Goal: Task Accomplishment & Management: Use online tool/utility

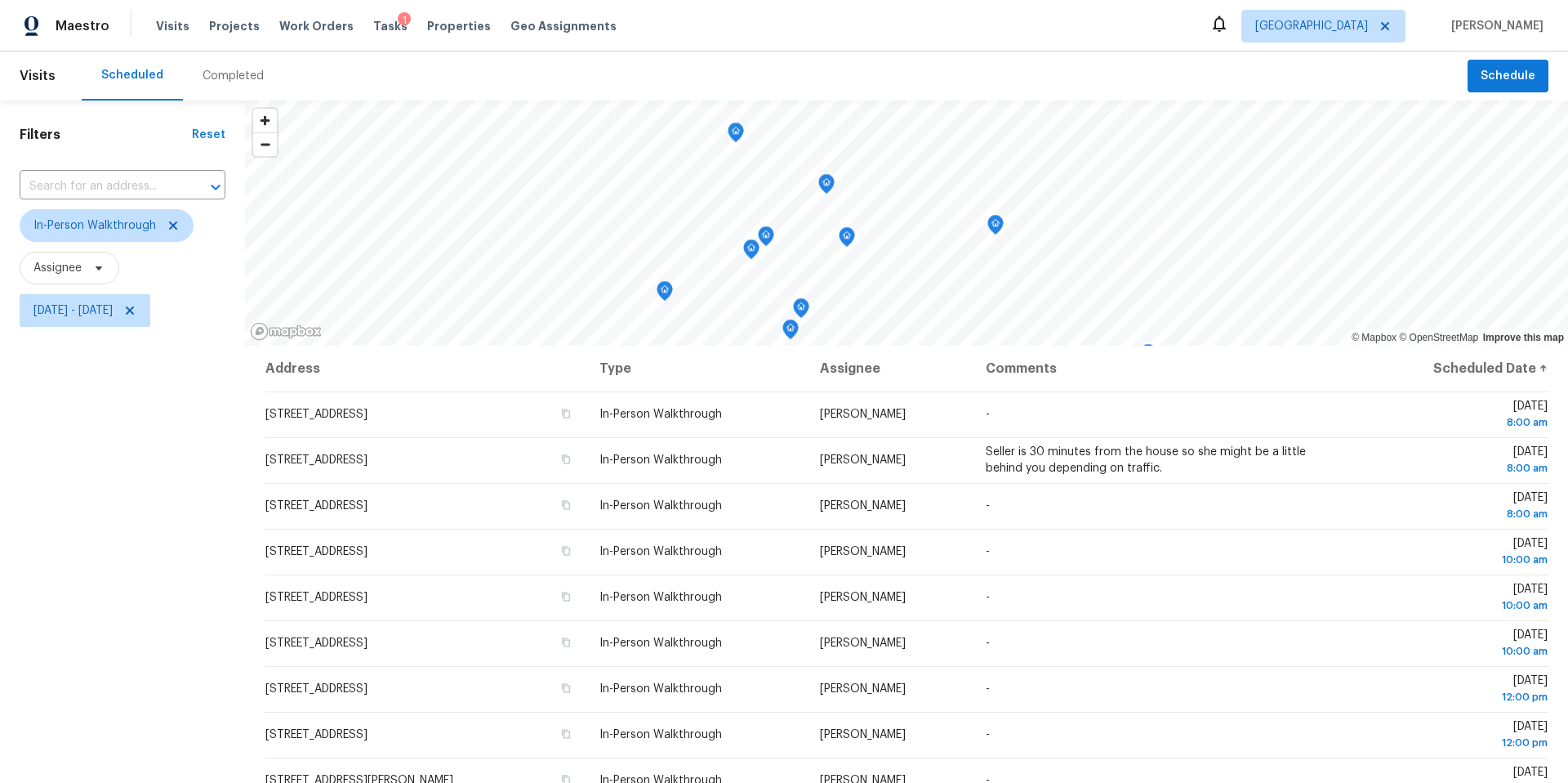
scroll to position [171, 0]
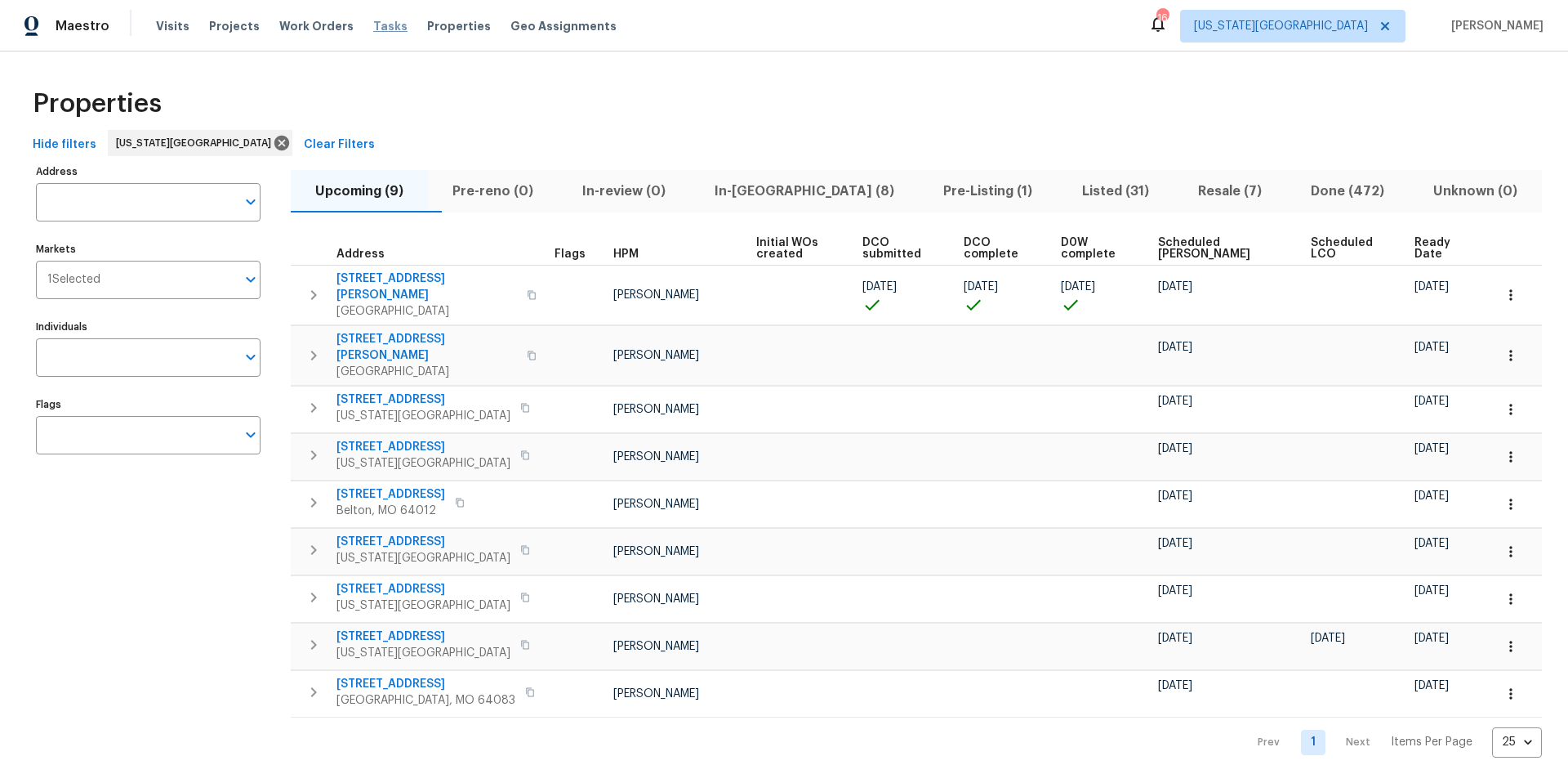
click at [374, 25] on span "Tasks" at bounding box center [389, 26] width 34 height 11
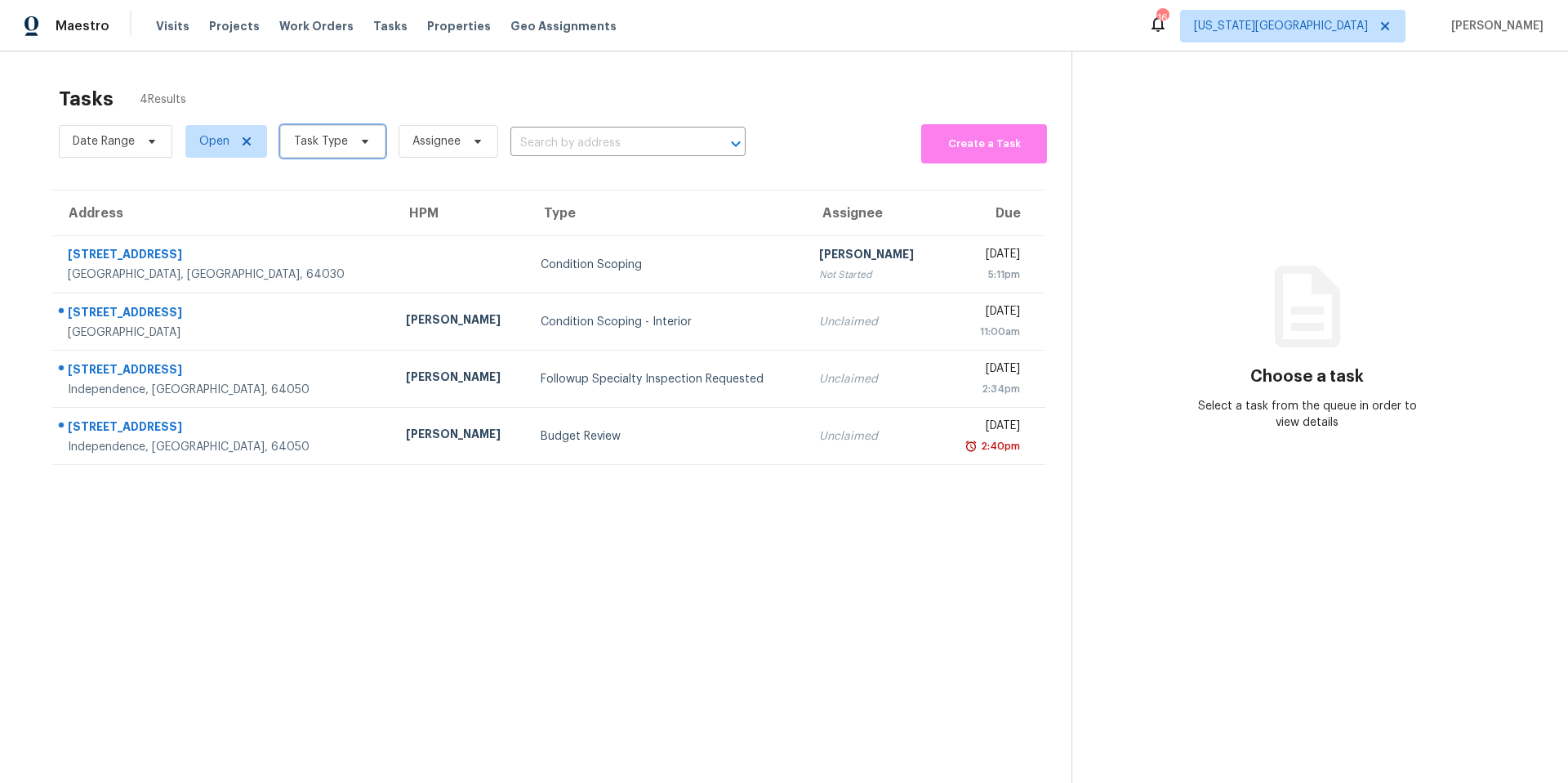
click at [333, 150] on span "Task Type" at bounding box center [333, 141] width 106 height 32
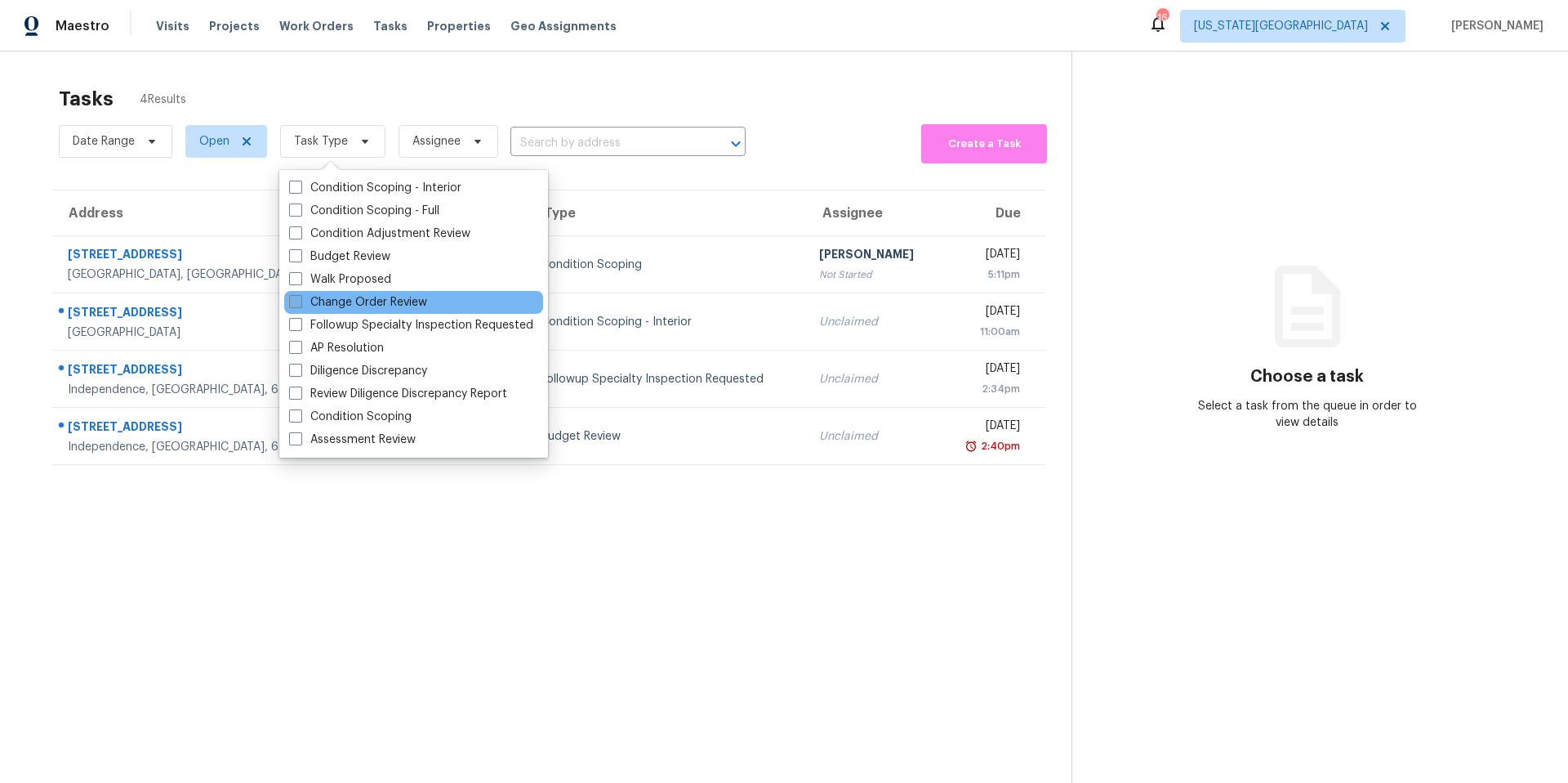
click at [314, 299] on label "Change Order Review" at bounding box center [358, 302] width 138 height 17
click at [300, 299] on input "Change Order Review" at bounding box center [294, 299] width 10 height 10
checkbox input "true"
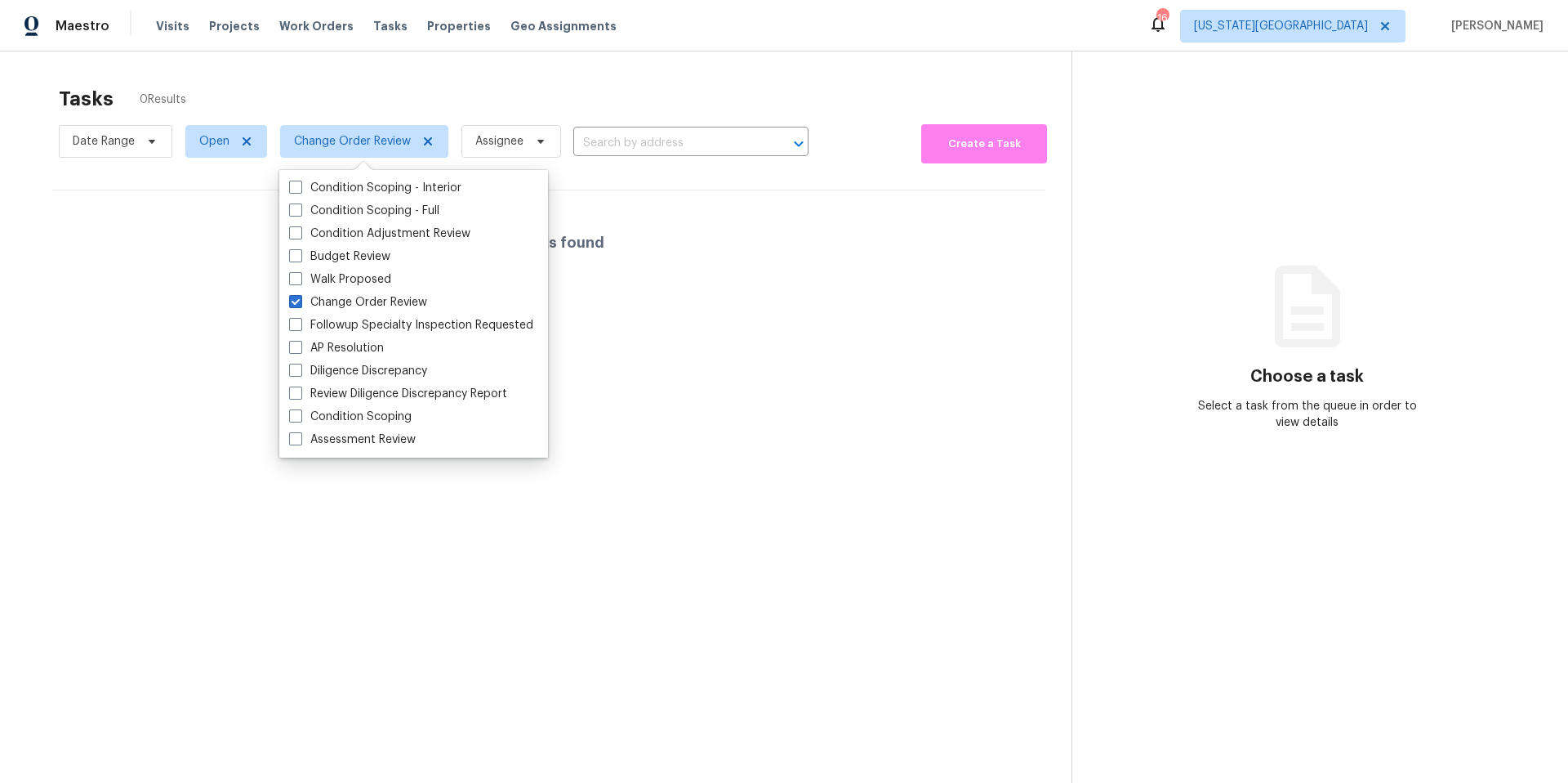
click at [362, 101] on div "Tasks 0 Results" at bounding box center [565, 99] width 1013 height 43
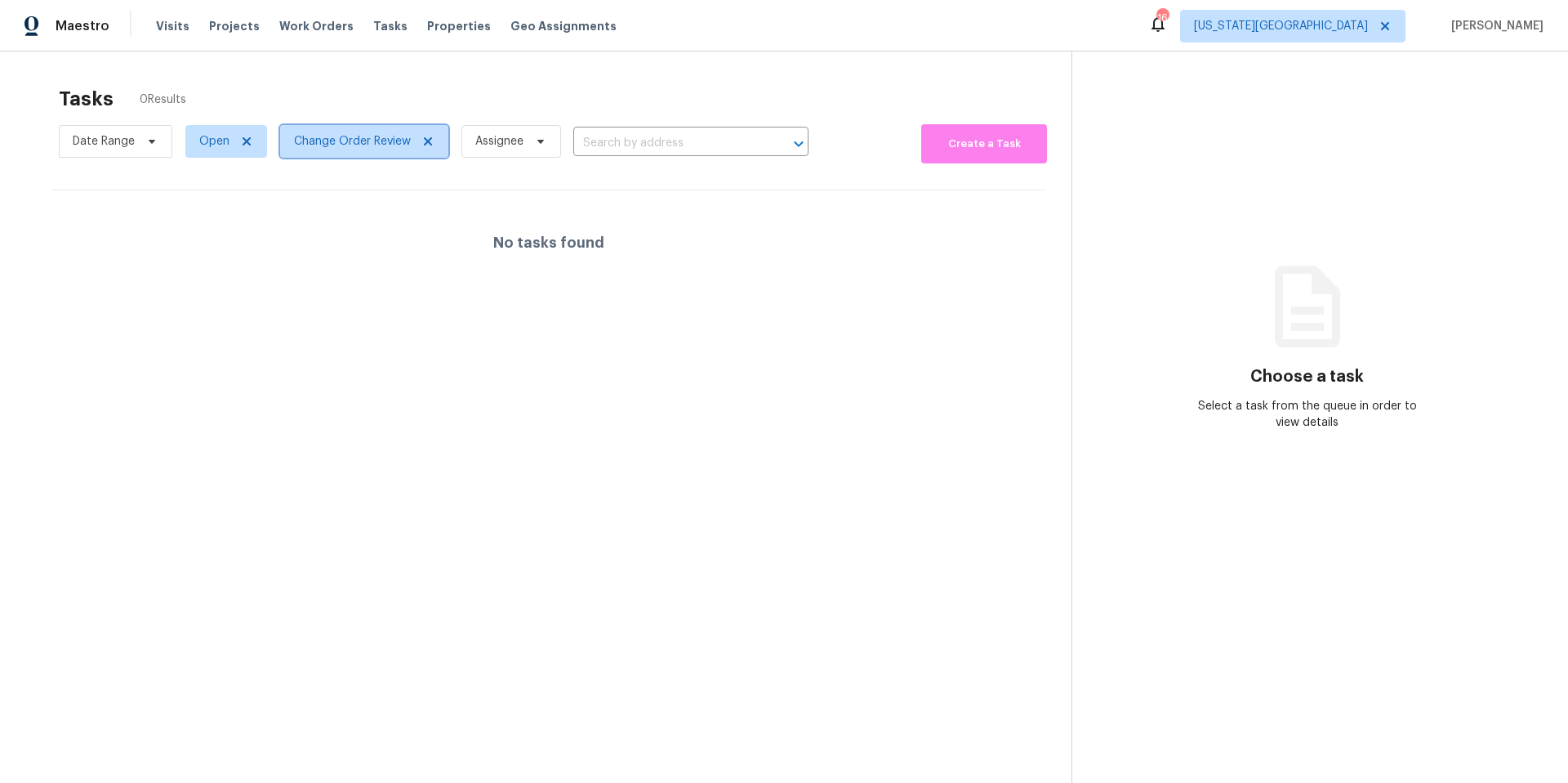
click at [337, 140] on span "Change Order Review" at bounding box center [352, 142] width 117 height 17
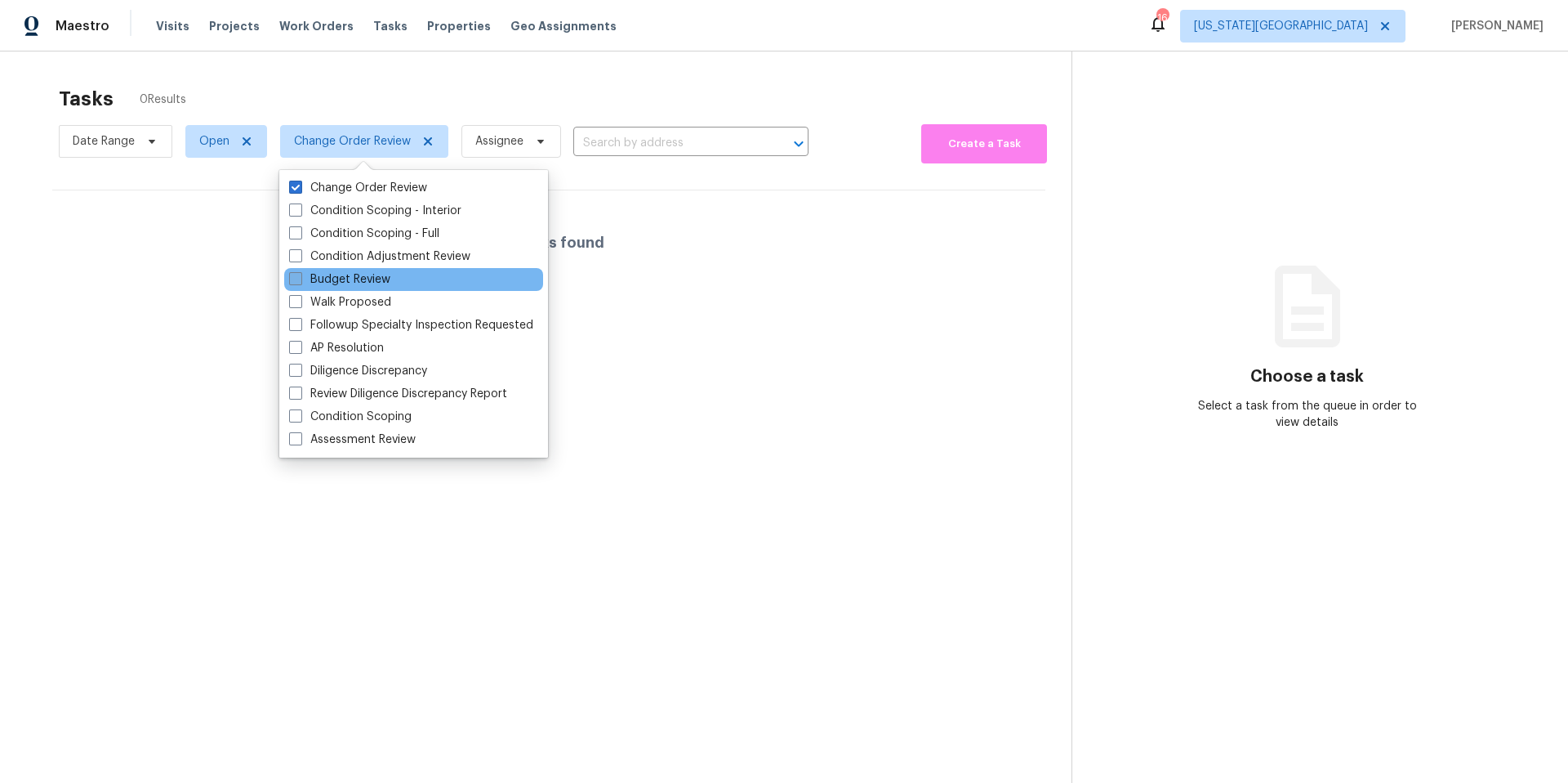
click at [332, 285] on label "Budget Review" at bounding box center [339, 279] width 101 height 17
click at [300, 282] on input "Budget Review" at bounding box center [294, 276] width 10 height 10
checkbox input "true"
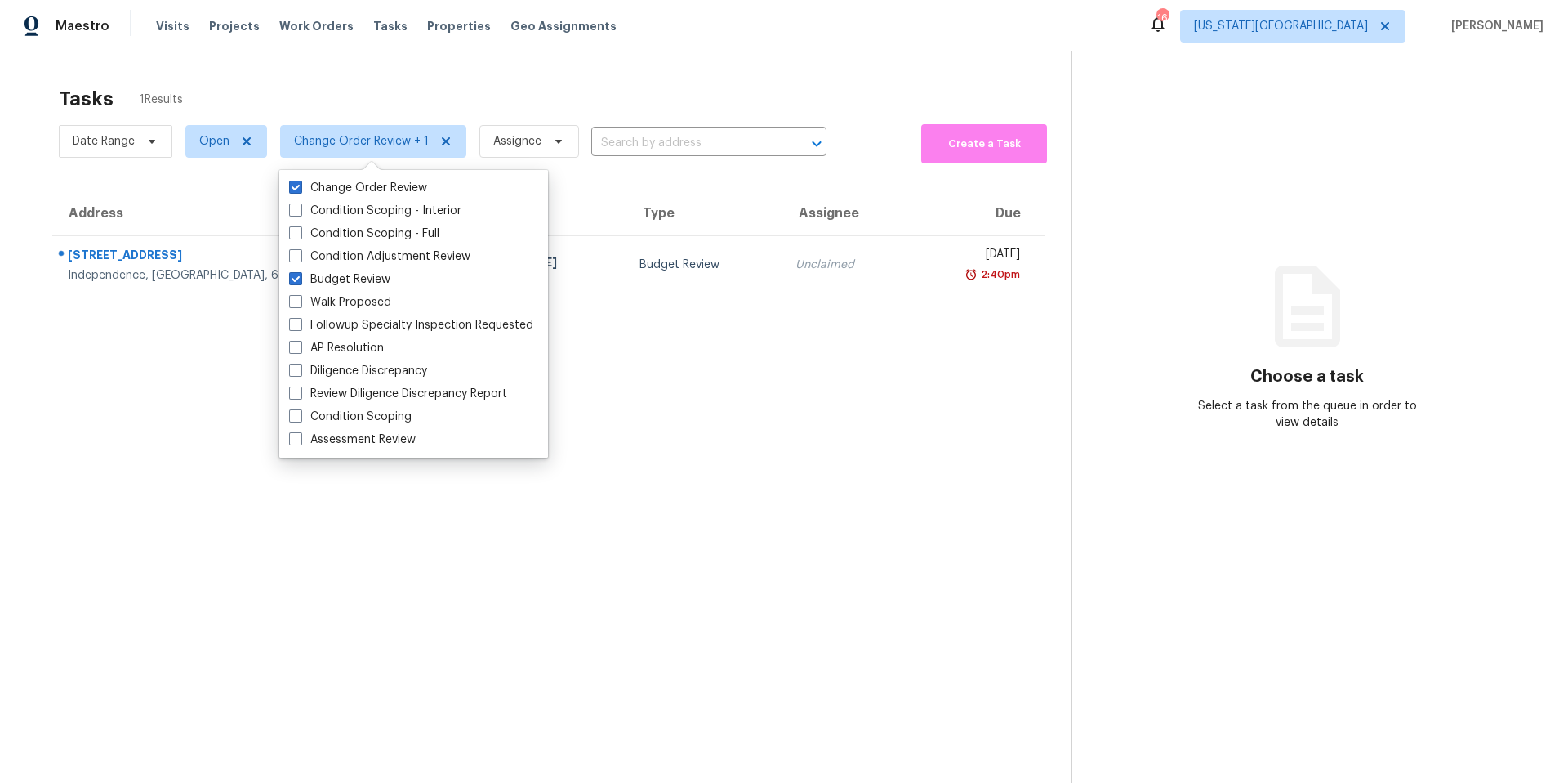
click at [327, 97] on div "Tasks 1 Results" at bounding box center [565, 99] width 1013 height 43
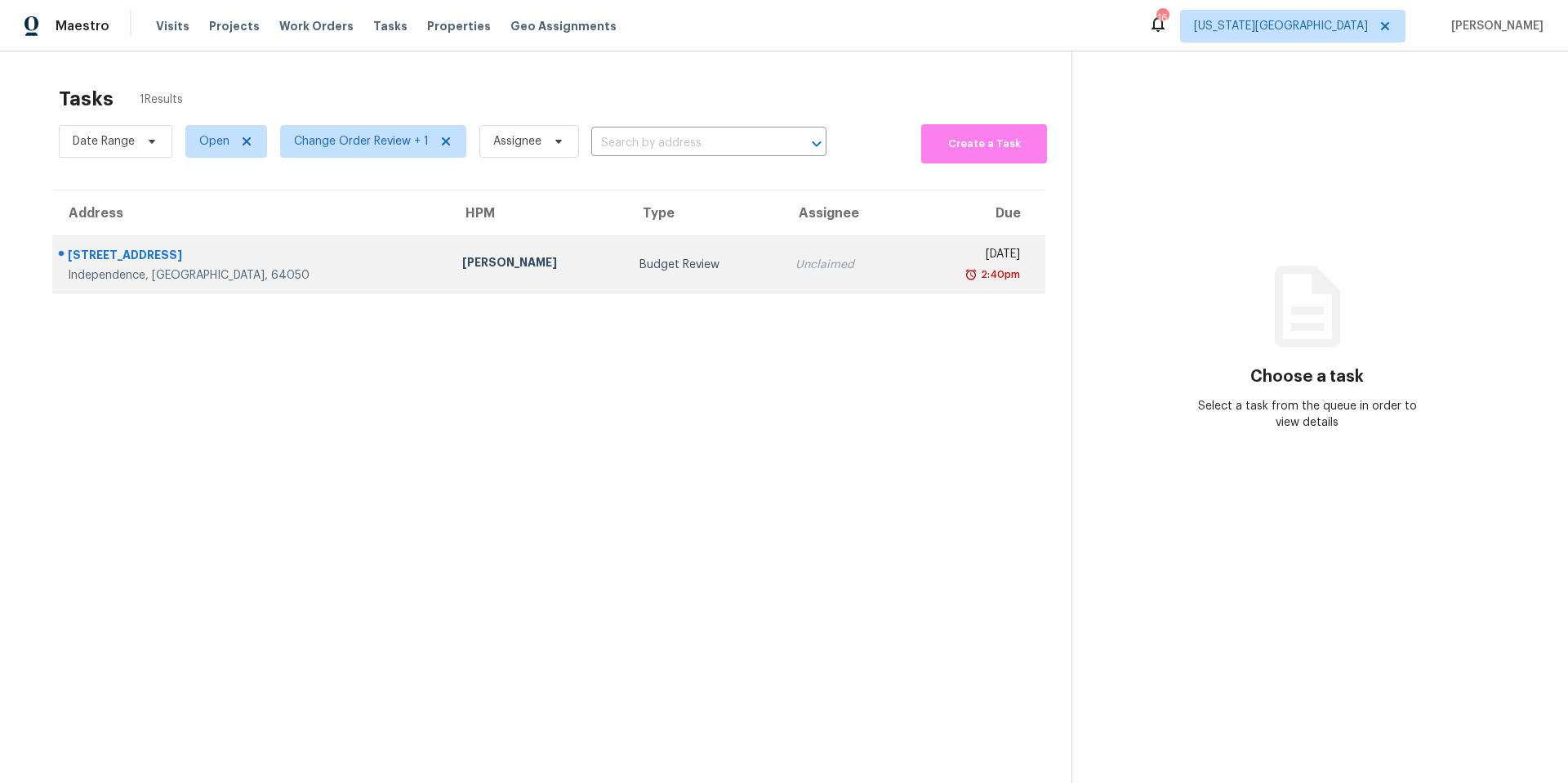
click at [462, 264] on div "[PERSON_NAME]" at bounding box center [537, 264] width 151 height 20
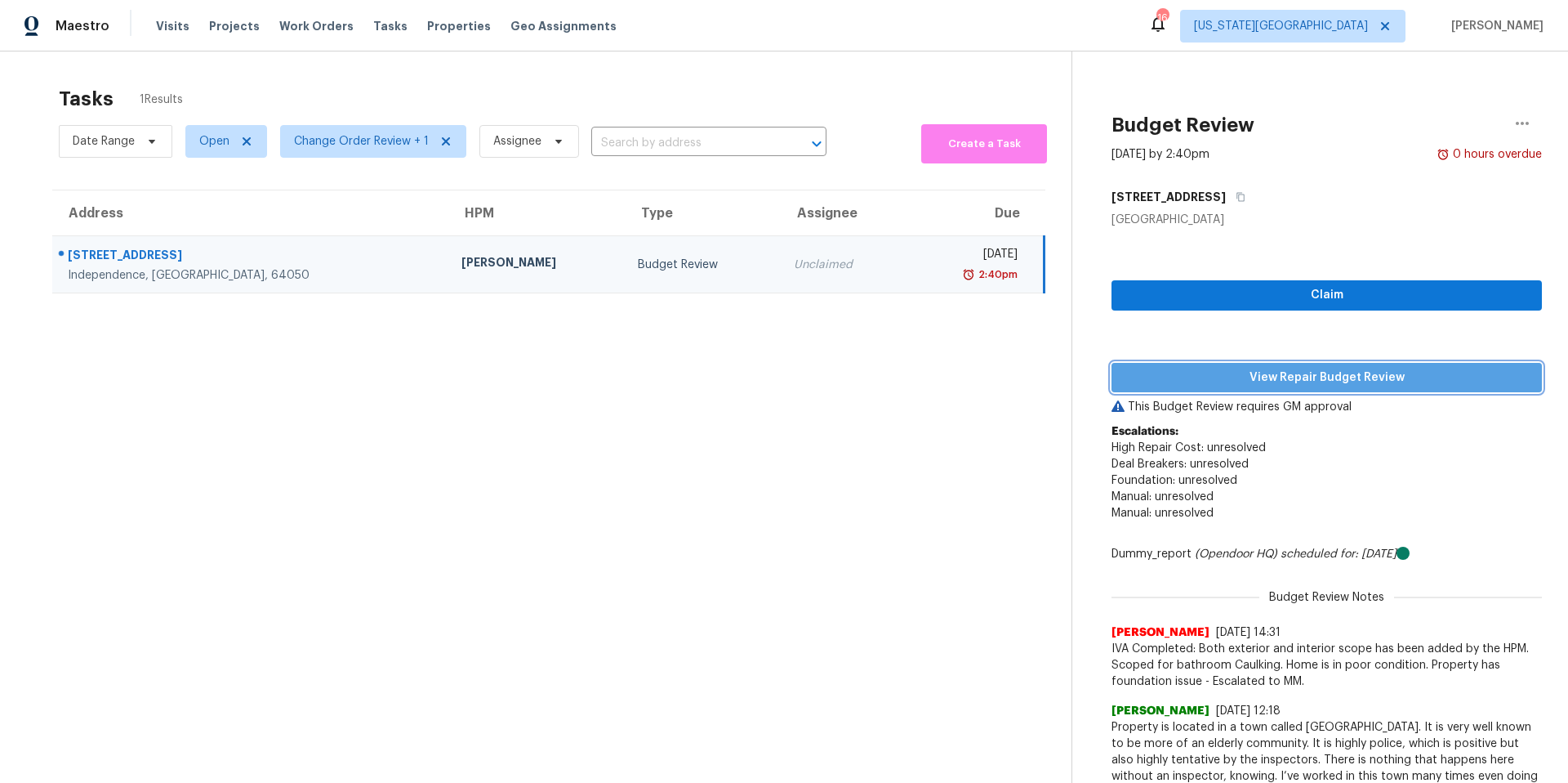
click at [1155, 368] on span "View Repair Budget Review" at bounding box center [1327, 378] width 404 height 20
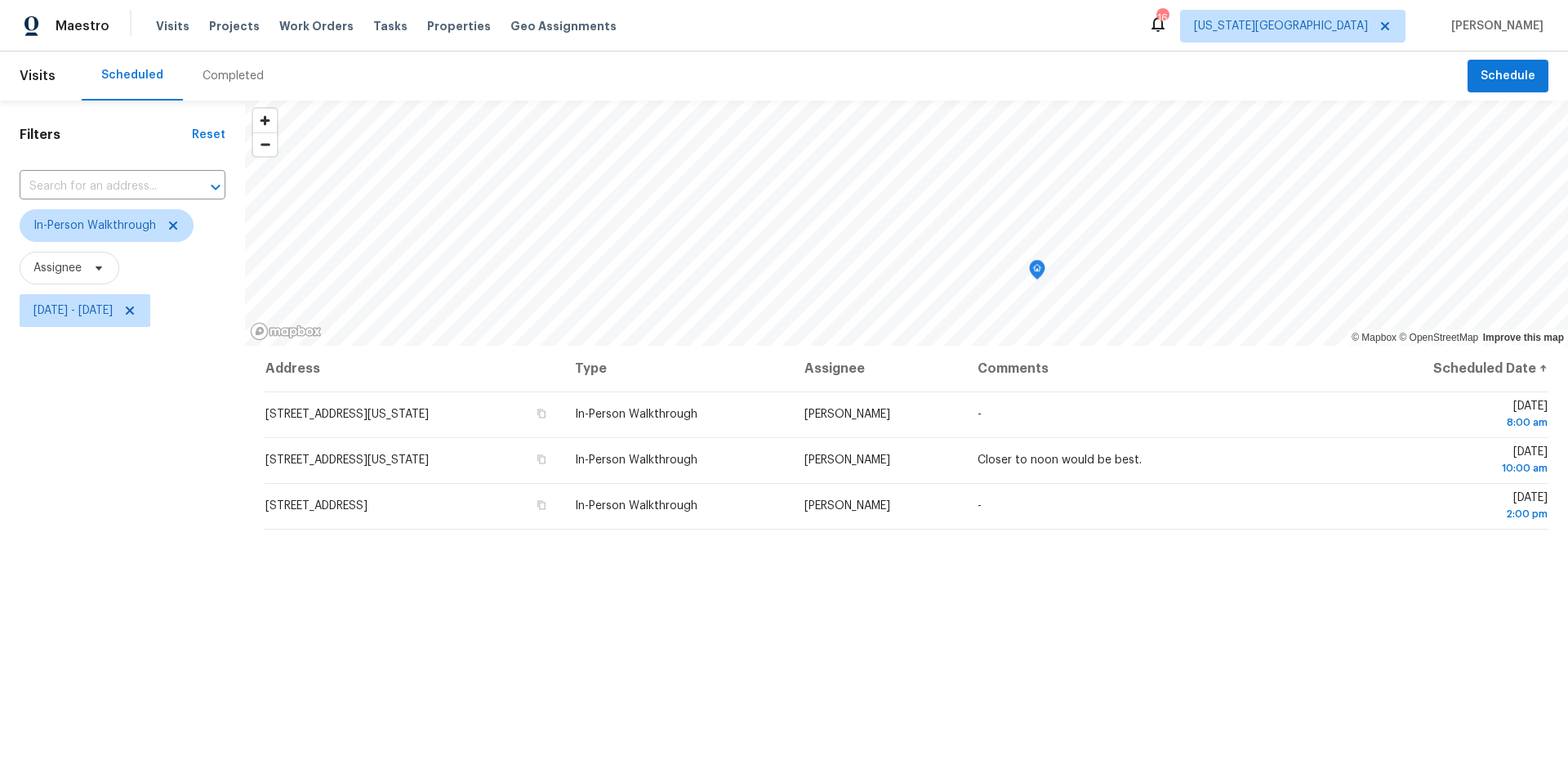
click at [232, 78] on div "Completed" at bounding box center [233, 76] width 61 height 17
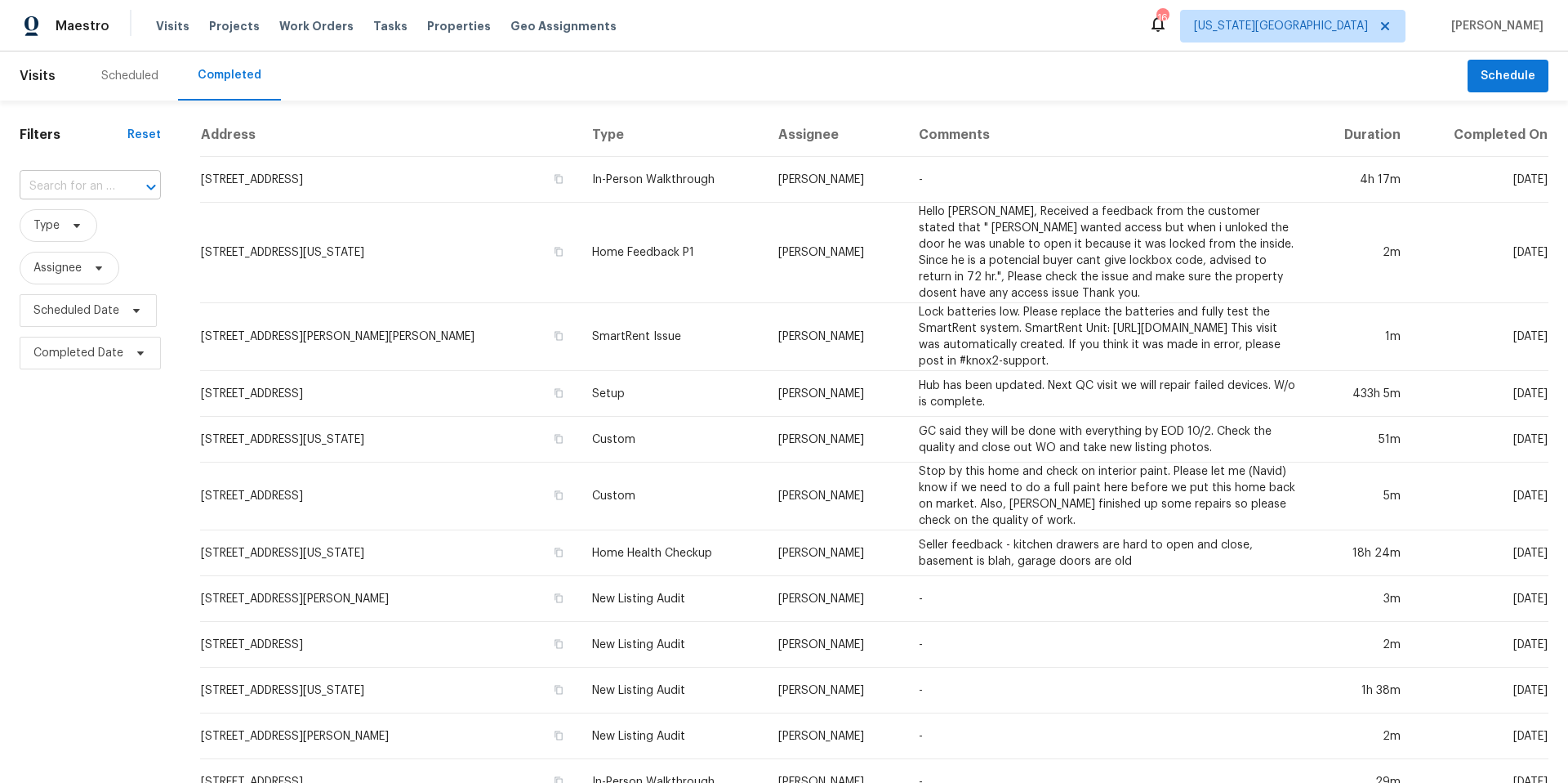
click at [98, 187] on input "text" at bounding box center [67, 186] width 96 height 25
paste input "505 W Colonel Dr, Independence, MO 64050"
type input "505 W Colonel Dr, Independence, MO 64050"
click at [99, 228] on li "505 W Colonel Dr, Independence, MO 64050" at bounding box center [89, 223] width 139 height 27
